Goal: Use online tool/utility: Utilize a website feature to perform a specific function

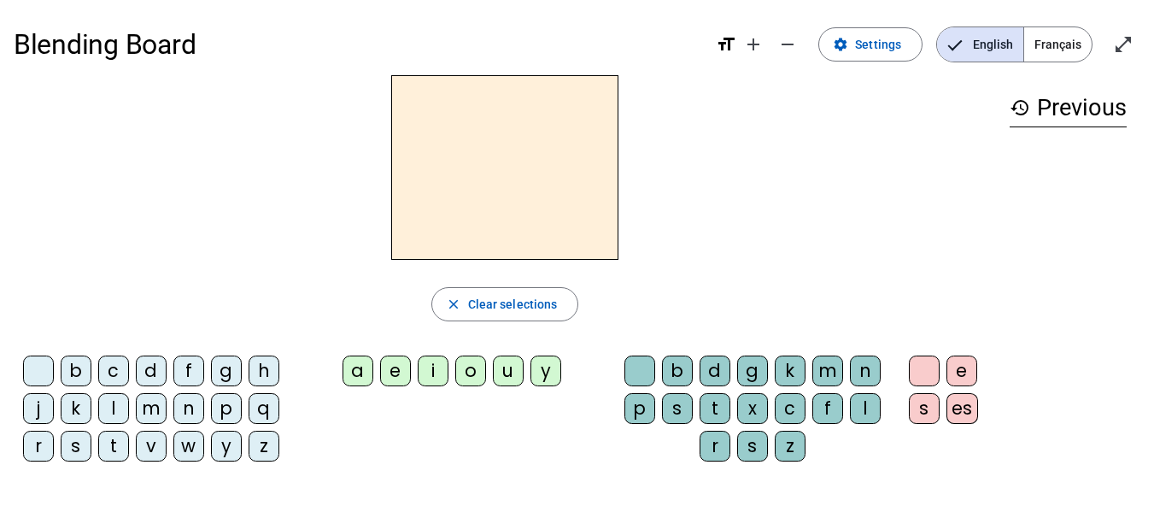
click at [113, 446] on div "t" at bounding box center [113, 446] width 31 height 31
click at [355, 367] on div "a" at bounding box center [358, 370] width 31 height 31
click at [790, 406] on div "c" at bounding box center [790, 408] width 31 height 31
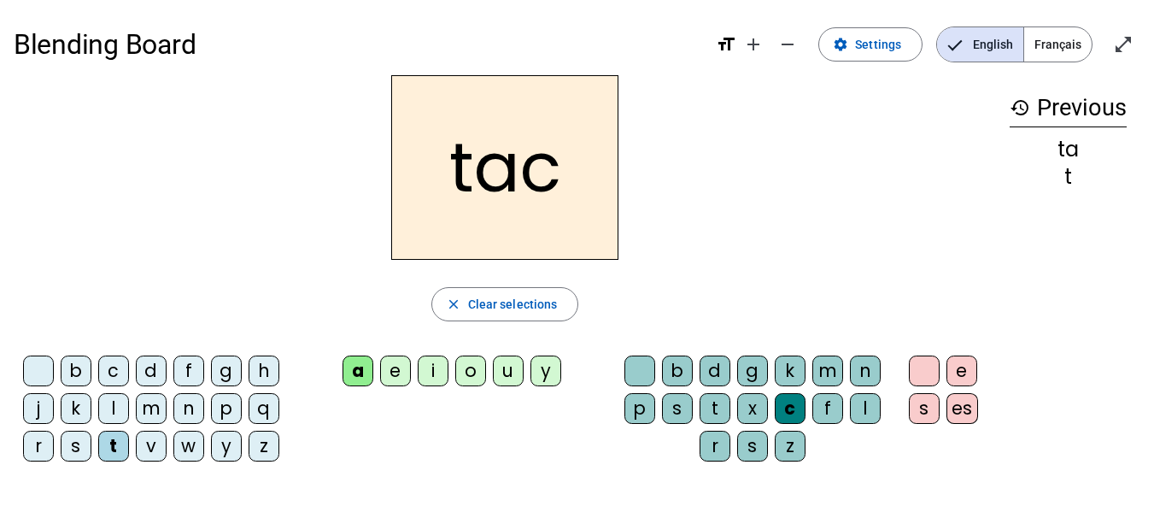
click at [640, 367] on div at bounding box center [640, 370] width 31 height 31
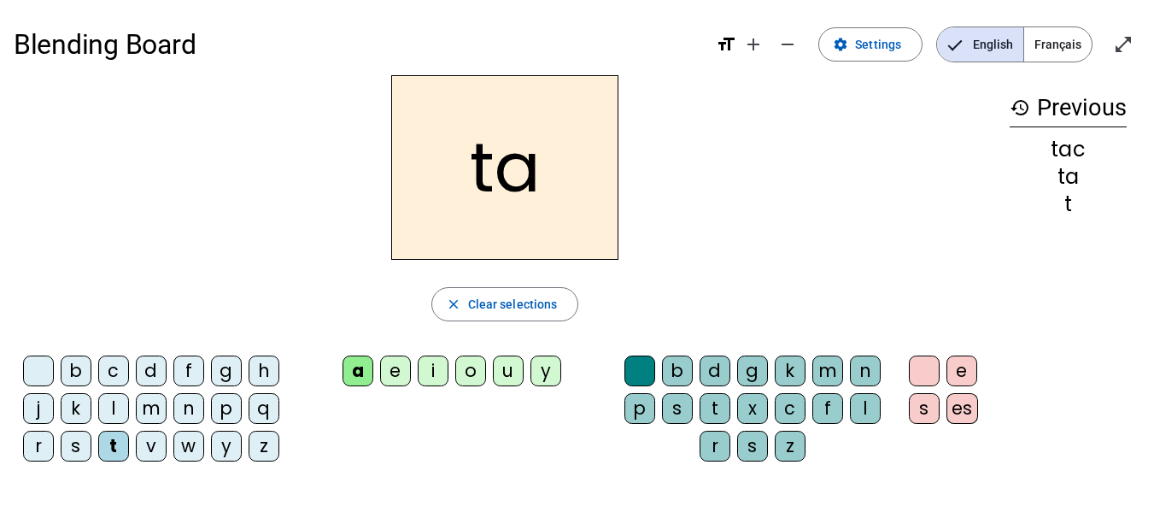
click at [394, 373] on div "e" at bounding box center [395, 370] width 31 height 31
click at [37, 411] on div "j" at bounding box center [38, 408] width 31 height 31
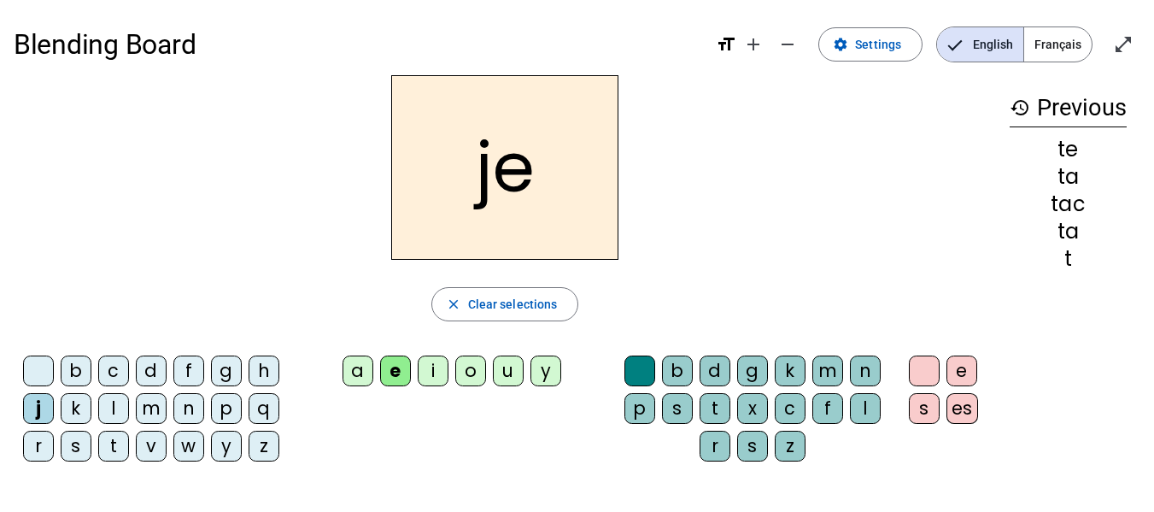
click at [153, 367] on div "d" at bounding box center [151, 370] width 31 height 31
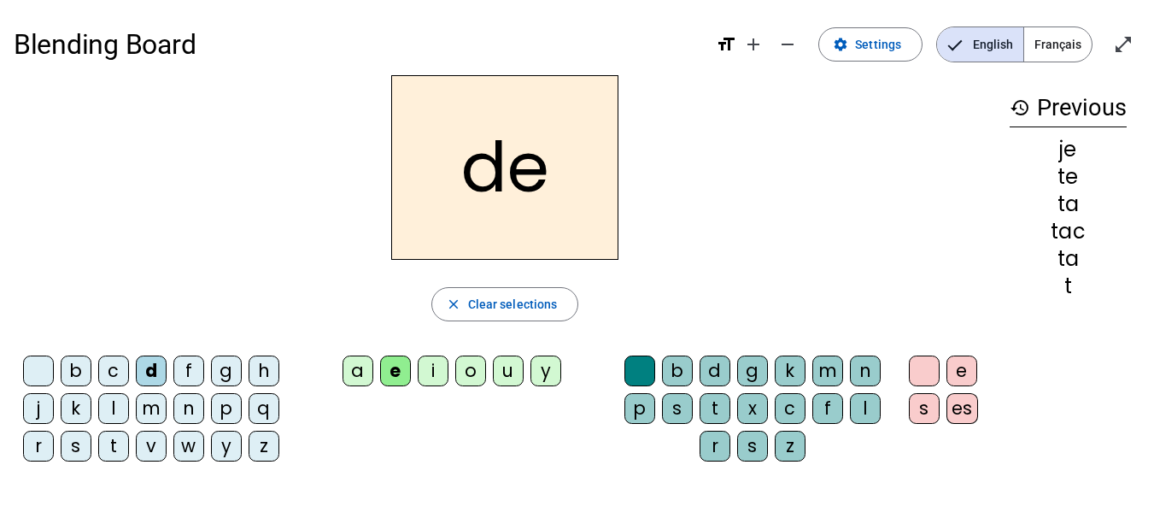
click at [154, 419] on div "m" at bounding box center [151, 408] width 31 height 31
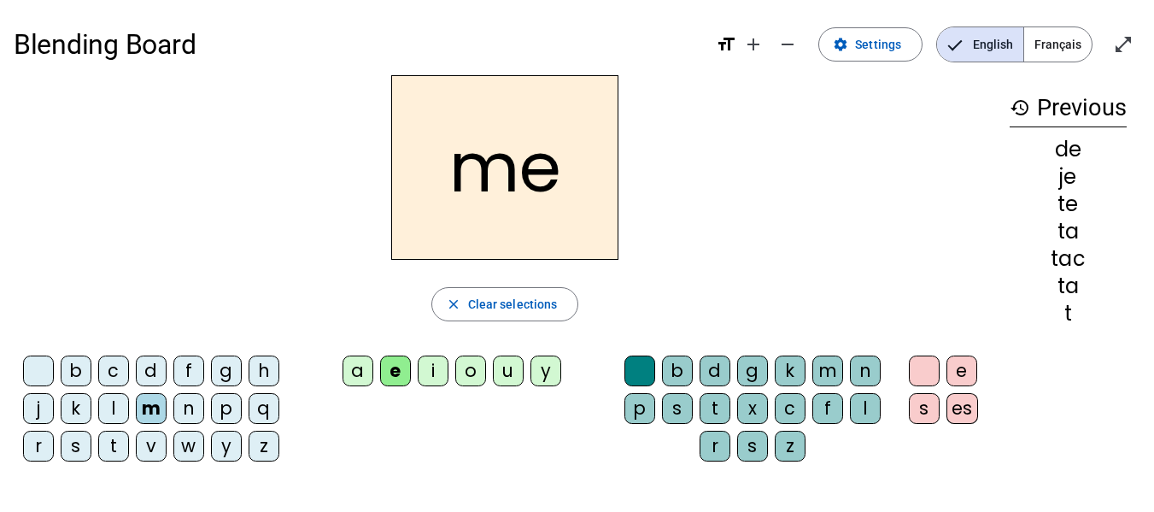
click at [355, 380] on div "a" at bounding box center [358, 370] width 31 height 31
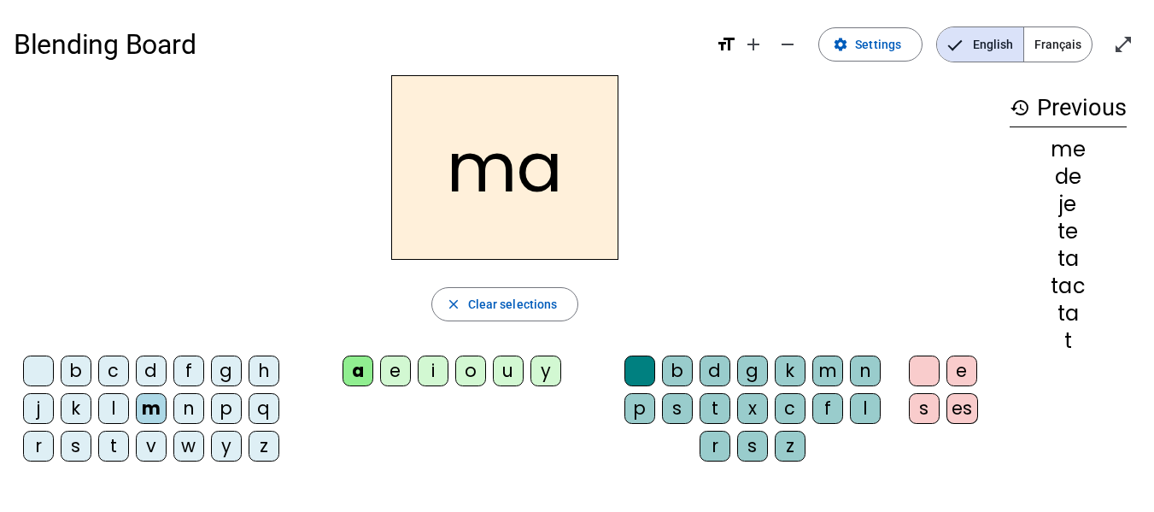
click at [115, 407] on div "l" at bounding box center [113, 408] width 31 height 31
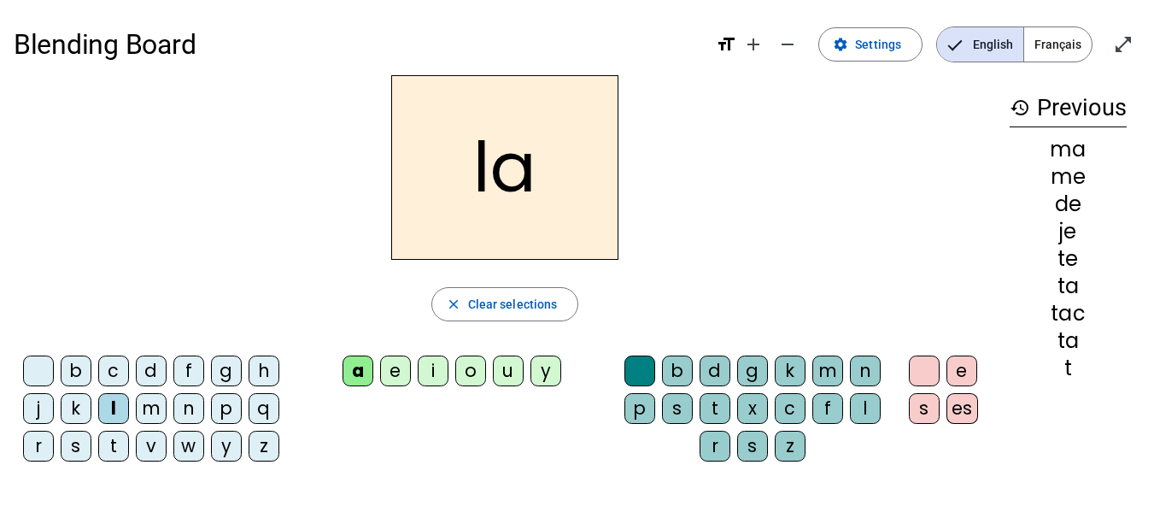
click at [791, 419] on div "c" at bounding box center [790, 408] width 31 height 31
